Goal: Entertainment & Leisure: Consume media (video, audio)

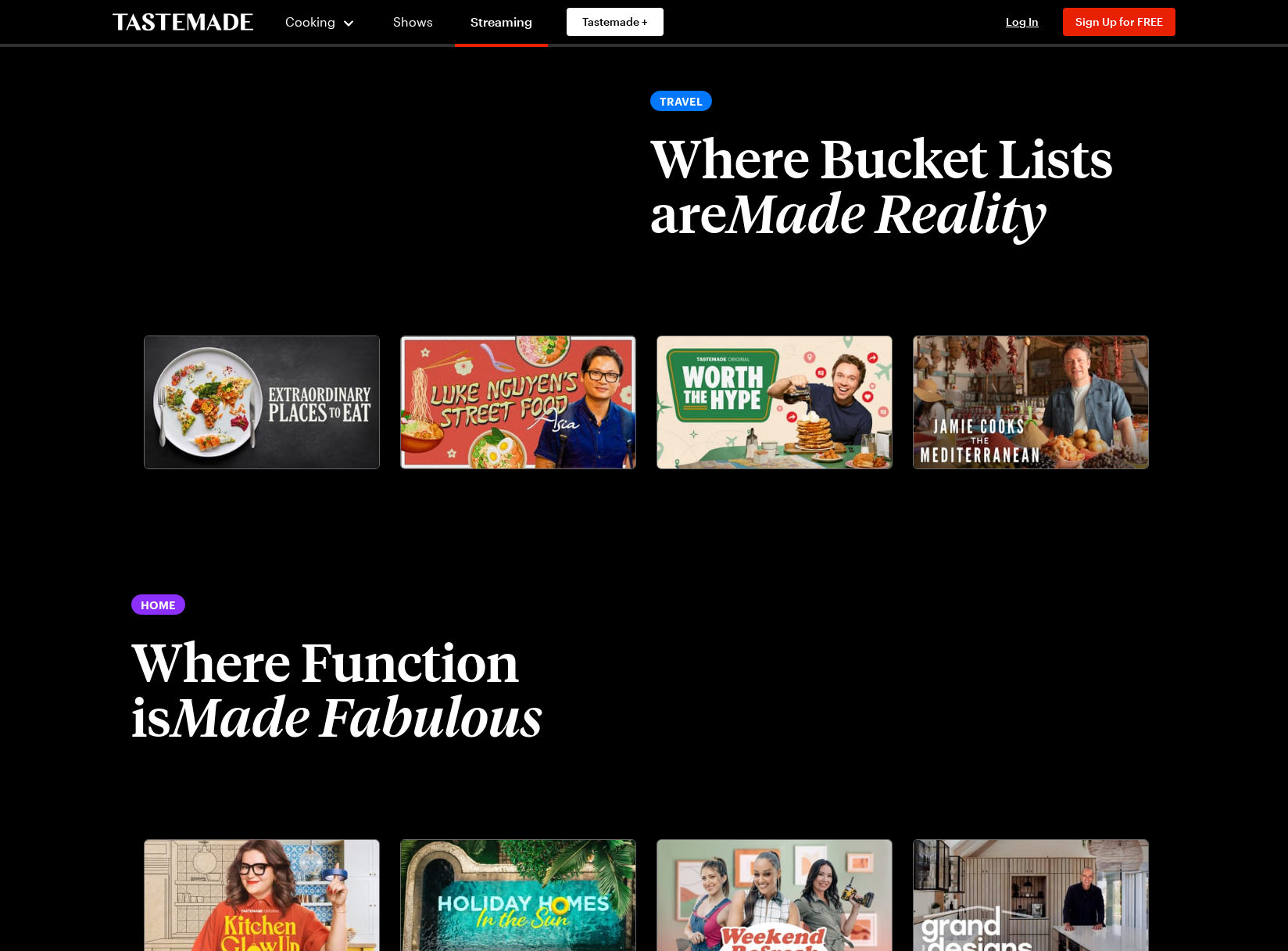
scroll to position [2362, 0]
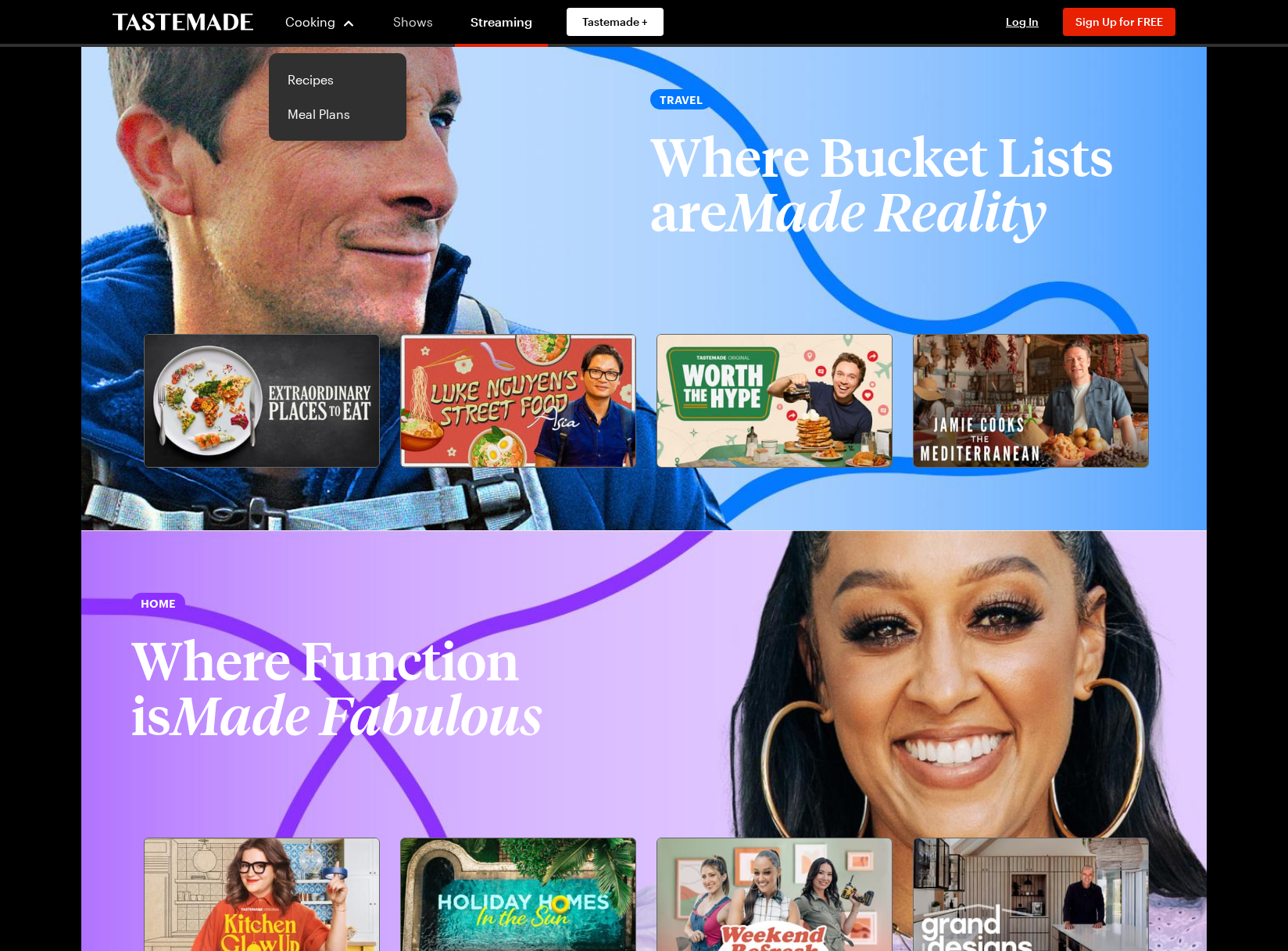
click at [413, 14] on link "Shows" at bounding box center [413, 21] width 71 height 44
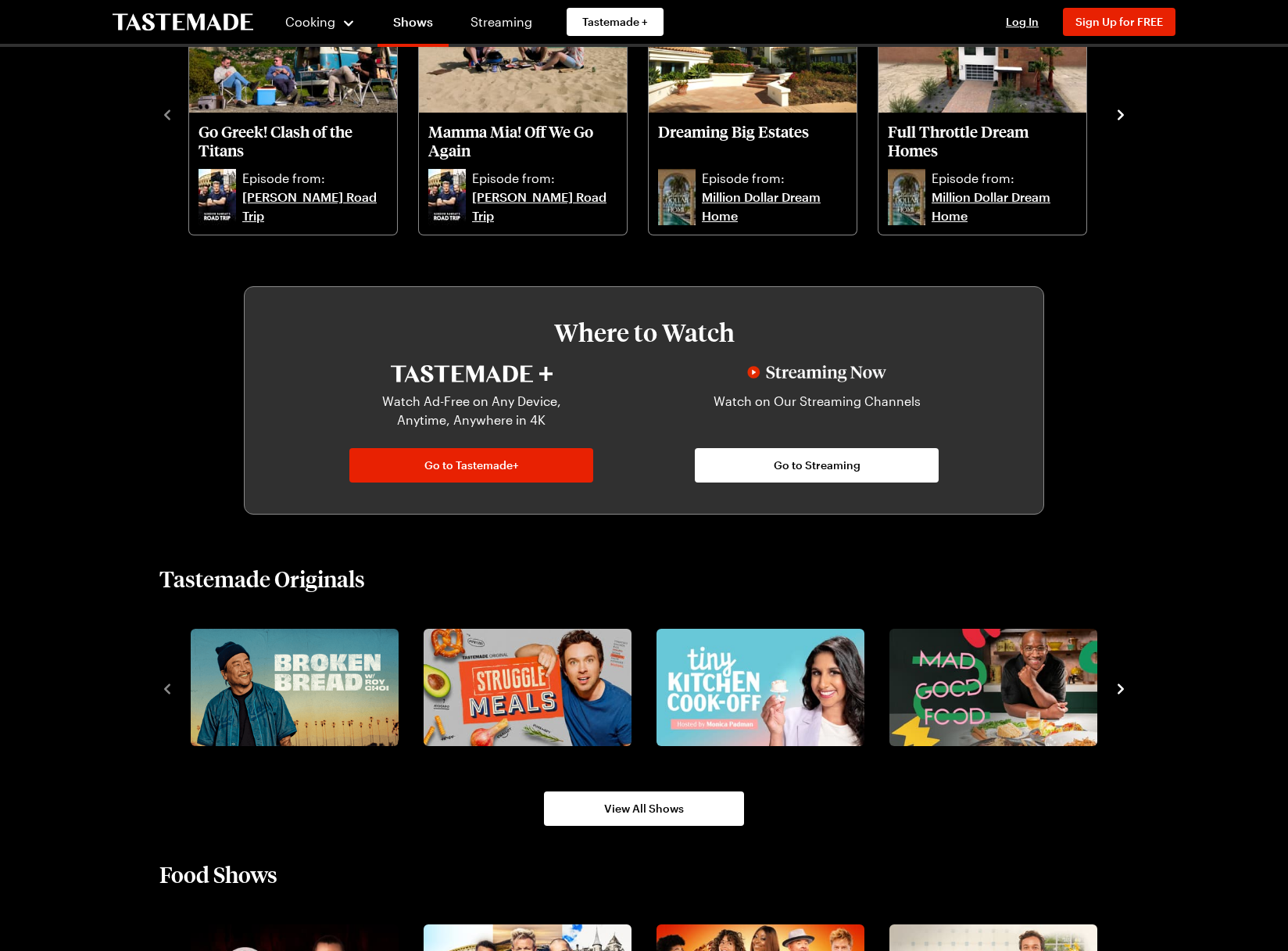
scroll to position [722, 0]
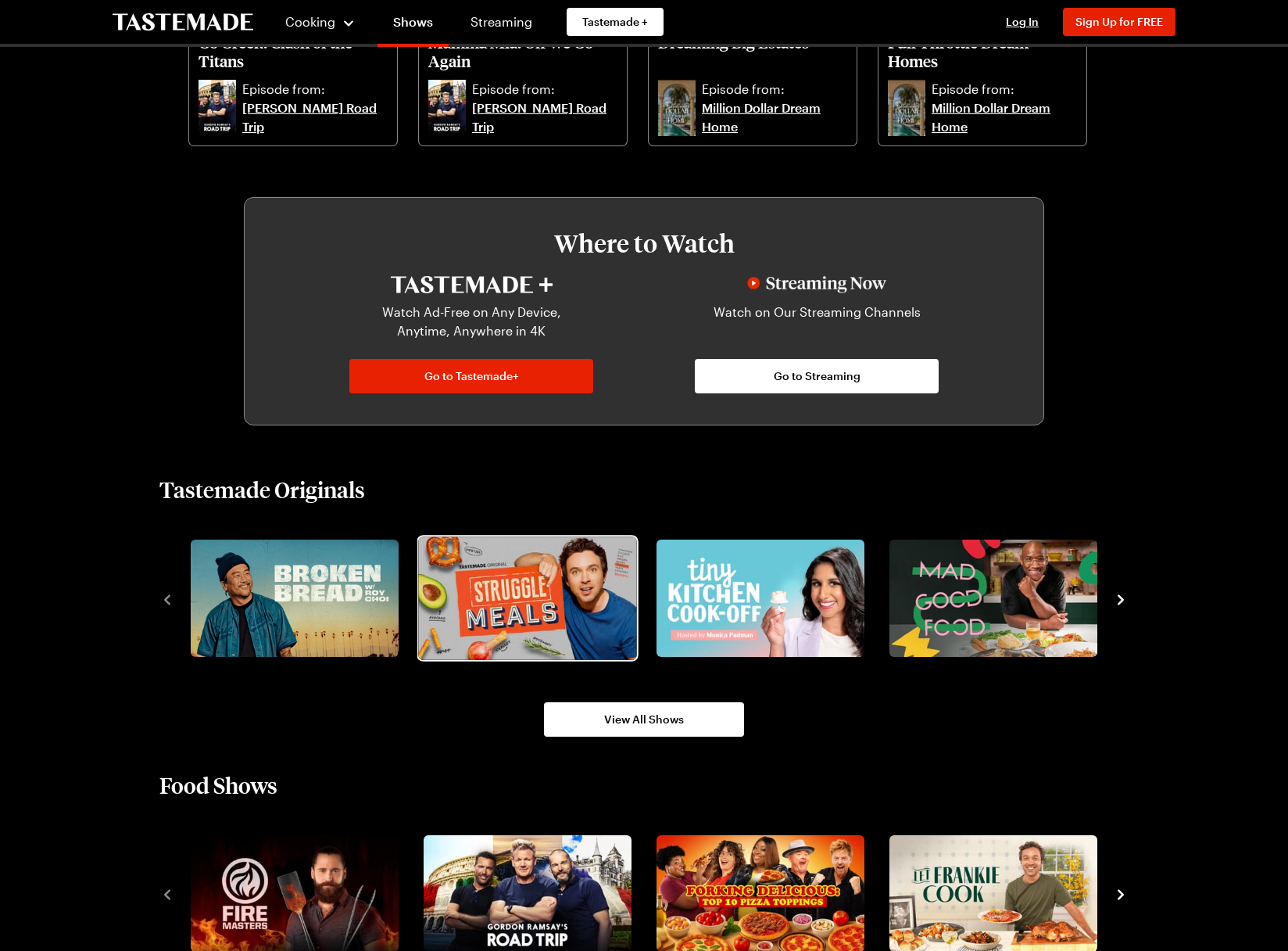
click at [504, 609] on img "2 / 8" at bounding box center [527, 597] width 218 height 122
